Goal: Transaction & Acquisition: Purchase product/service

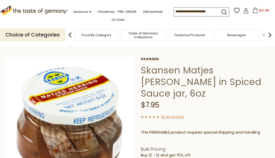
scroll to position [19, 0]
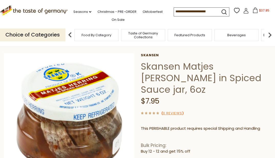
click at [92, 36] on span "Food By Category" at bounding box center [97, 35] width 30 height 4
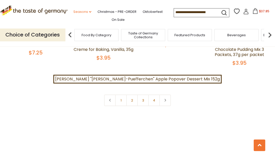
scroll to position [1101, 0]
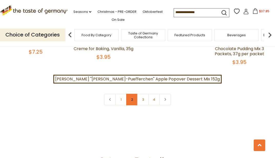
click at [131, 94] on link "2" at bounding box center [132, 100] width 12 height 12
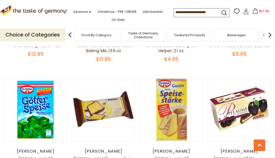
scroll to position [888, 0]
click at [267, 34] on img at bounding box center [270, 35] width 10 height 10
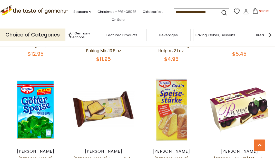
click at [269, 33] on img at bounding box center [270, 35] width 10 height 10
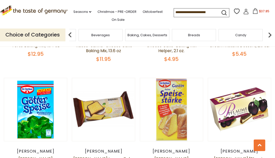
click at [267, 34] on img at bounding box center [270, 35] width 10 height 10
click at [169, 36] on div "Candy" at bounding box center [176, 35] width 44 height 12
click at [175, 34] on span "Candy" at bounding box center [176, 35] width 11 height 4
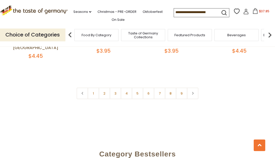
scroll to position [1192, 0]
click at [107, 87] on link "2" at bounding box center [105, 93] width 12 height 12
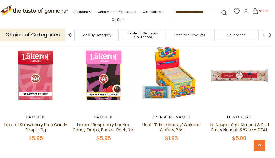
scroll to position [493, 0]
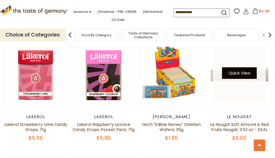
click at [233, 69] on button "Quick View" at bounding box center [239, 73] width 35 height 12
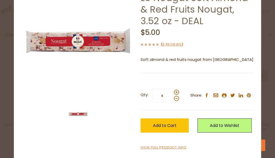
scroll to position [37, 0]
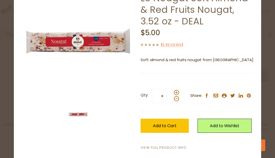
click at [167, 147] on link "View Full Product Info" at bounding box center [164, 147] width 46 height 5
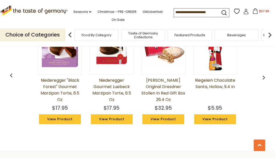
scroll to position [397, 0]
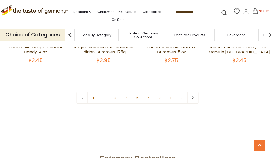
scroll to position [1167, 0]
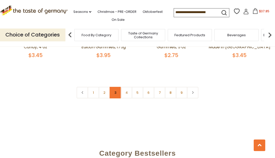
click at [117, 87] on link "3" at bounding box center [116, 93] width 12 height 12
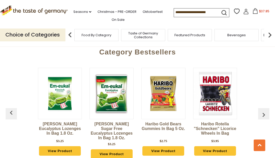
scroll to position [1275, 0]
